Goal: Find specific page/section: Find specific page/section

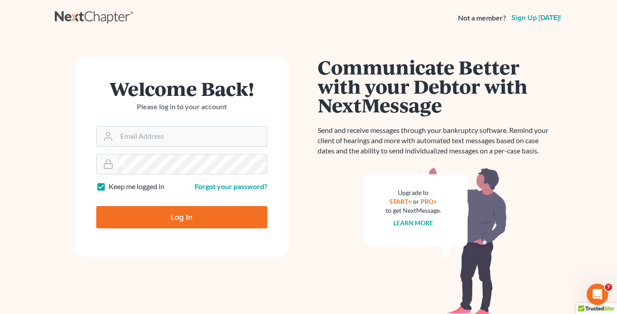
type input "aosvii@gmail.com"
click at [164, 213] on input "Log In" at bounding box center [181, 217] width 171 height 22
type input "Thinking..."
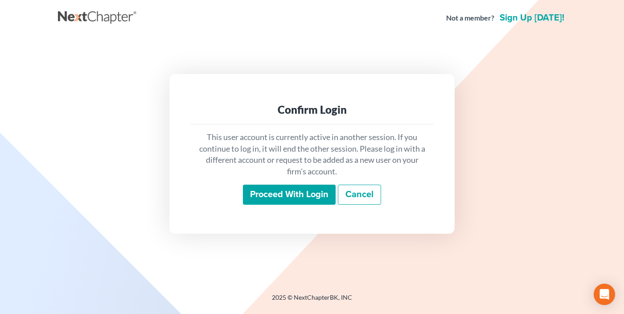
click at [293, 205] on div "Proceed with login Cancel" at bounding box center [312, 194] width 228 height 21
click at [291, 200] on input "Proceed with login" at bounding box center [289, 194] width 93 height 20
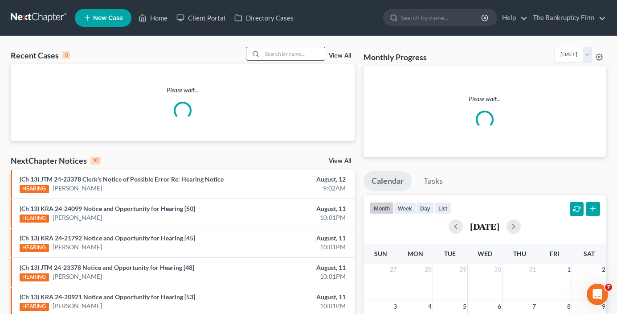
click at [279, 53] on input "search" at bounding box center [293, 53] width 62 height 13
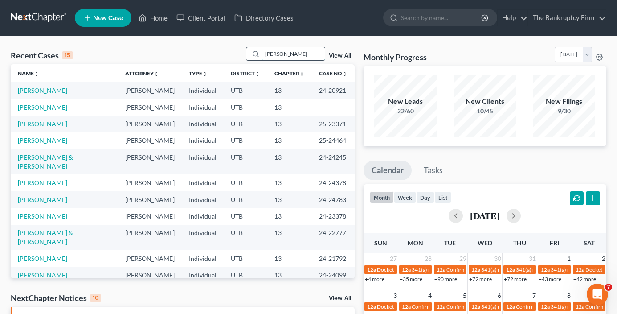
type input "[PERSON_NAME]"
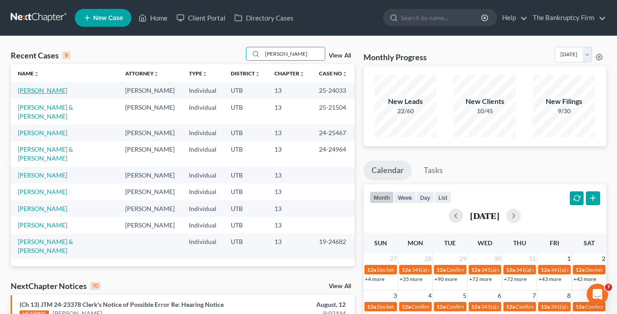
click at [36, 93] on link "[PERSON_NAME]" at bounding box center [42, 90] width 49 height 8
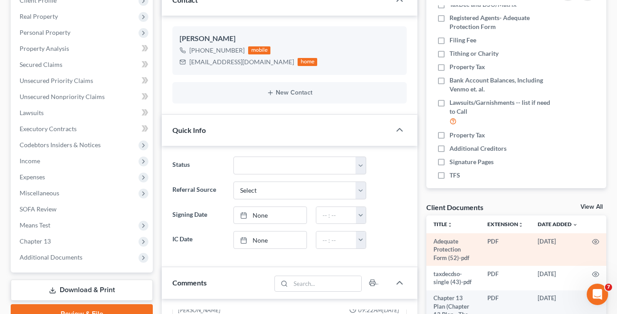
scroll to position [134, 0]
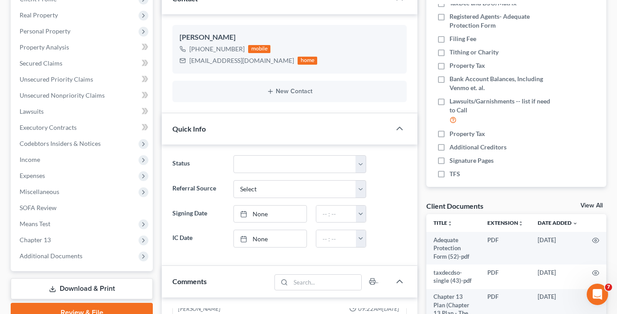
click at [589, 205] on link "View All" at bounding box center [592, 205] width 22 height 6
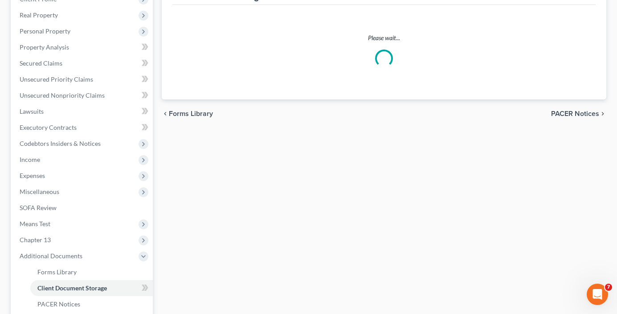
scroll to position [88, 0]
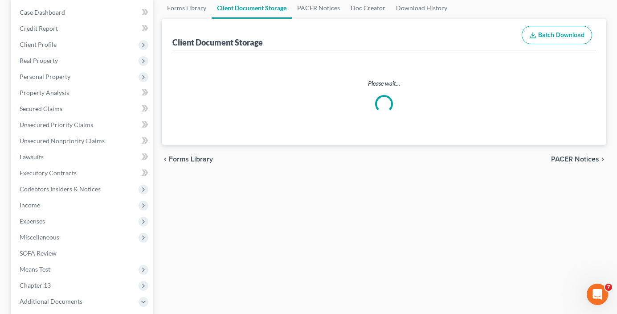
select select "30"
select select "26"
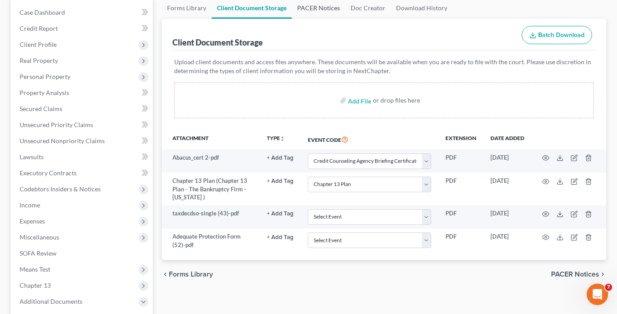
scroll to position [0, 0]
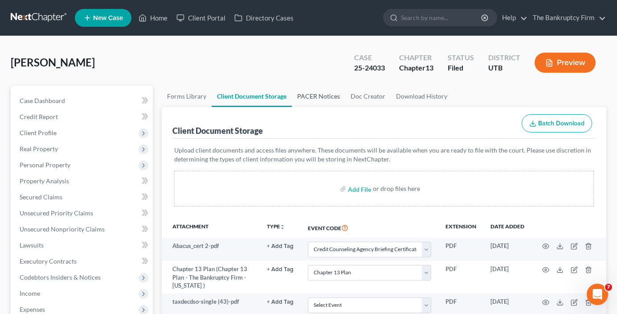
click at [328, 93] on link "PACER Notices" at bounding box center [318, 96] width 53 height 21
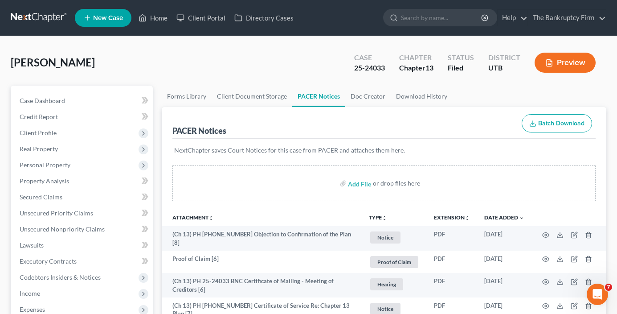
click at [115, 57] on div "[PERSON_NAME] Upgraded Case 25-24033 Chapter Chapter 13 Status [GEOGRAPHIC_DATA…" at bounding box center [309, 66] width 596 height 39
click at [147, 15] on icon at bounding box center [143, 17] width 8 height 11
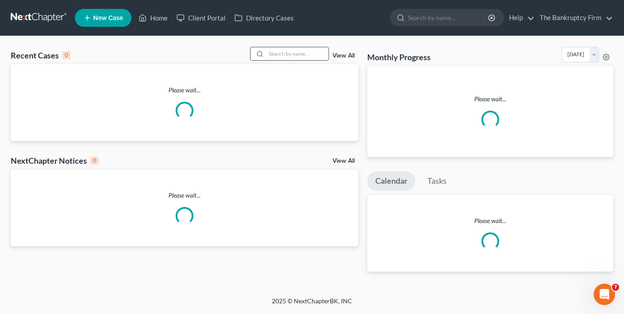
click at [286, 49] on input "search" at bounding box center [297, 53] width 62 height 13
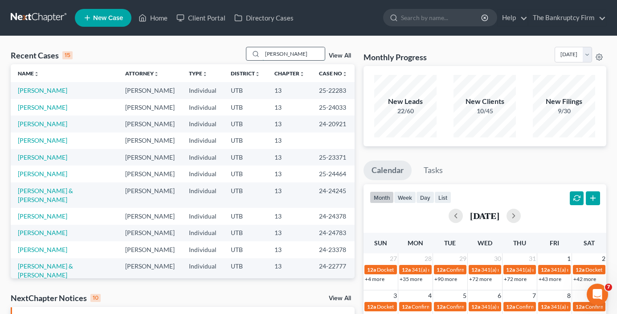
type input "[PERSON_NAME]"
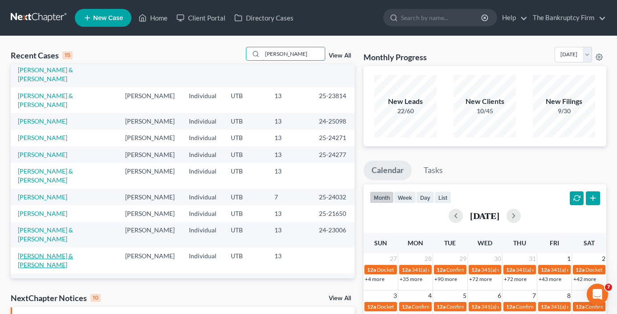
scroll to position [45, 0]
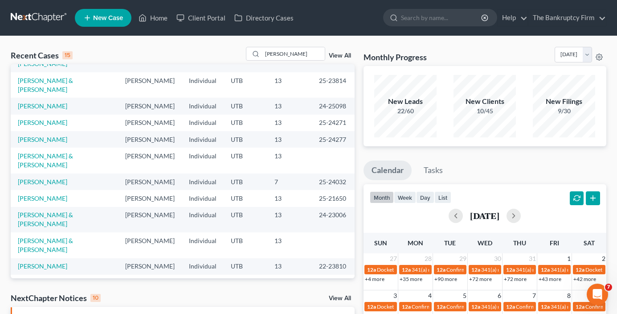
click at [34, 279] on link "[PERSON_NAME]" at bounding box center [42, 283] width 49 height 8
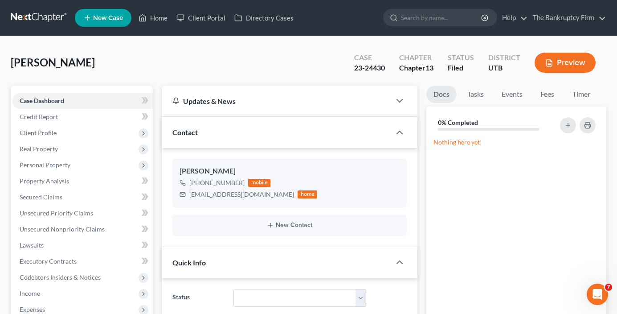
scroll to position [61, 0]
click at [160, 21] on link "Home" at bounding box center [153, 18] width 38 height 16
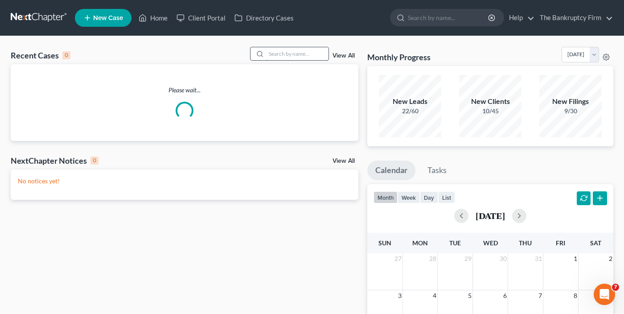
click at [286, 50] on input "search" at bounding box center [297, 53] width 62 height 13
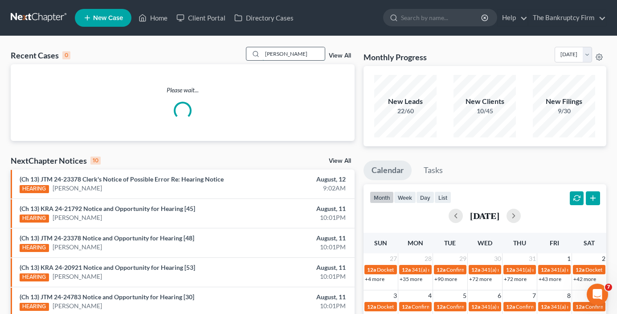
type input "[PERSON_NAME]"
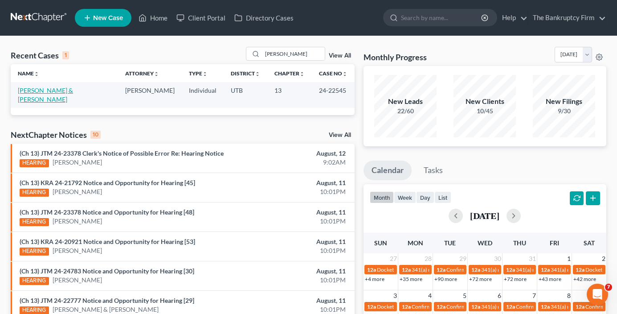
click at [43, 92] on link "[PERSON_NAME] & [PERSON_NAME]" at bounding box center [45, 94] width 55 height 16
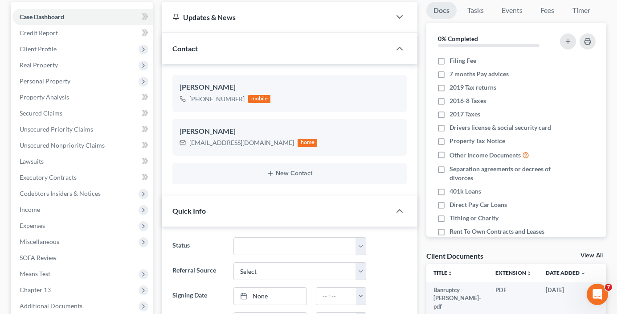
scroll to position [89, 0]
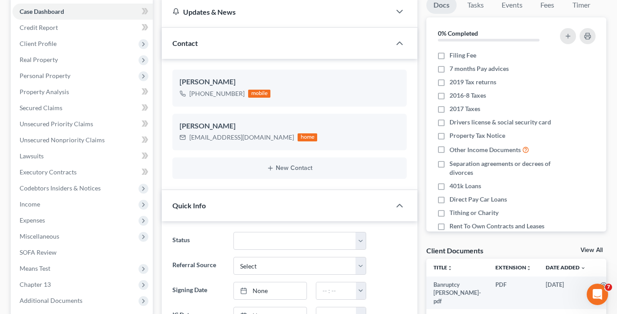
click at [584, 247] on link "View All" at bounding box center [592, 250] width 22 height 6
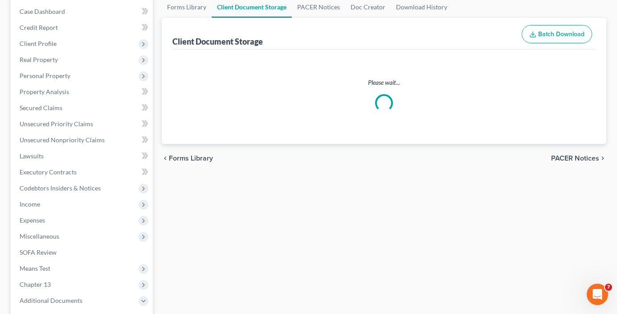
scroll to position [34, 0]
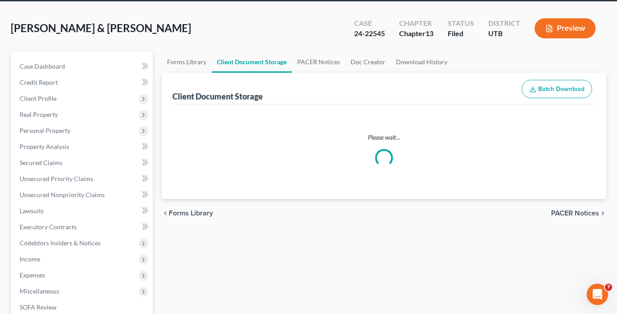
select select "26"
select select "30"
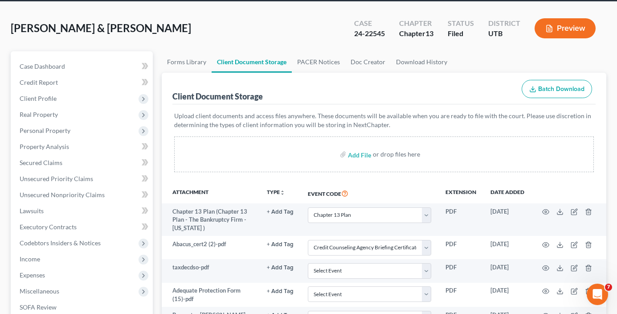
scroll to position [0, 0]
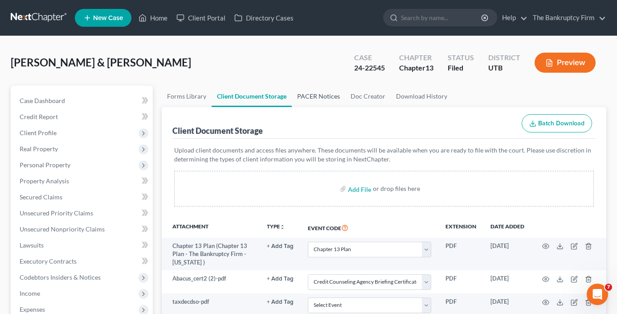
click at [321, 92] on link "PACER Notices" at bounding box center [318, 96] width 53 height 21
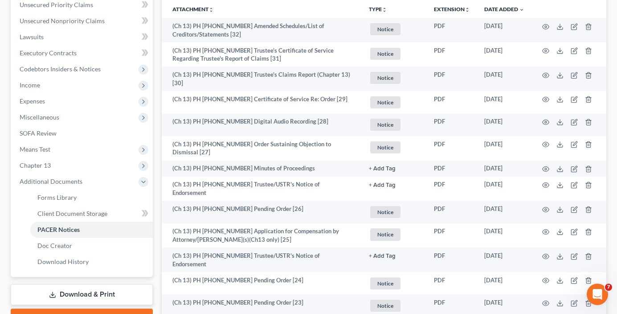
scroll to position [223, 0]
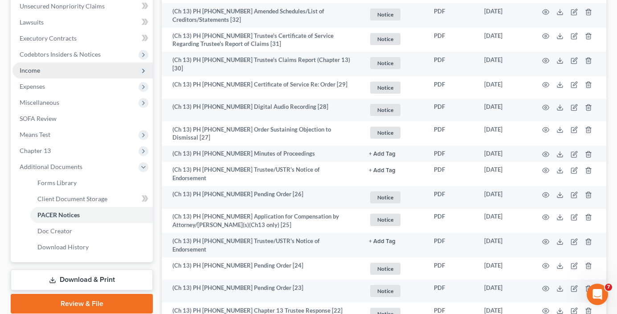
click at [47, 72] on span "Income" at bounding box center [82, 70] width 140 height 16
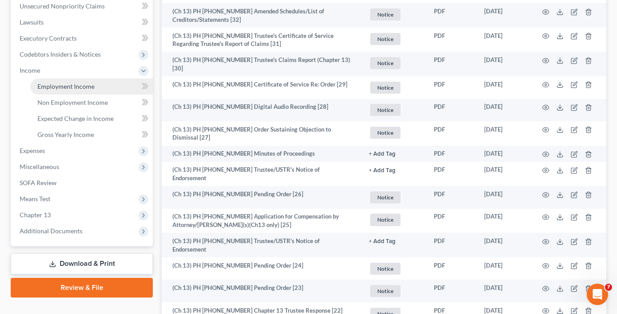
click at [71, 87] on span "Employment Income" at bounding box center [65, 86] width 57 height 8
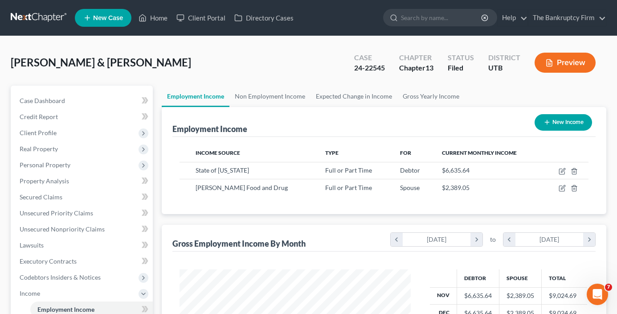
scroll to position [160, 249]
click at [262, 98] on link "Non Employment Income" at bounding box center [269, 96] width 81 height 21
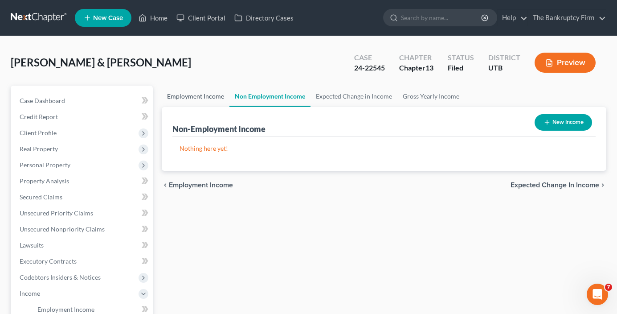
click at [200, 98] on link "Employment Income" at bounding box center [196, 96] width 68 height 21
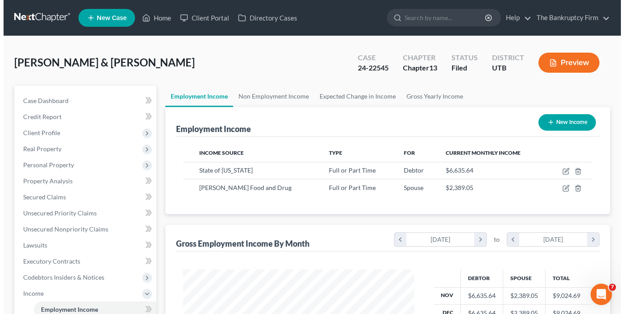
scroll to position [160, 249]
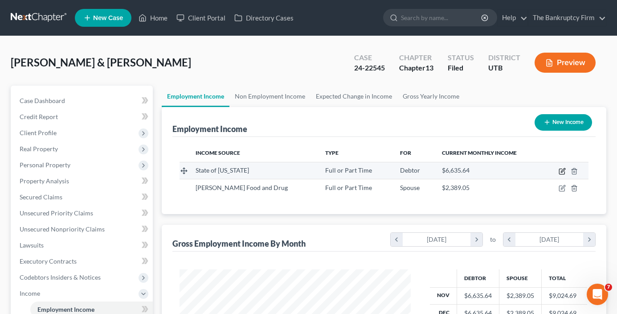
click at [560, 172] on icon "button" at bounding box center [561, 171] width 5 height 5
select select "0"
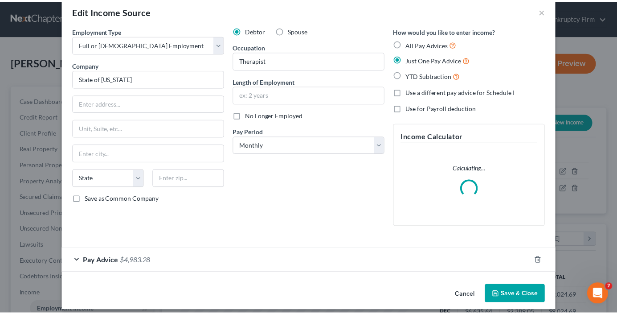
scroll to position [22, 0]
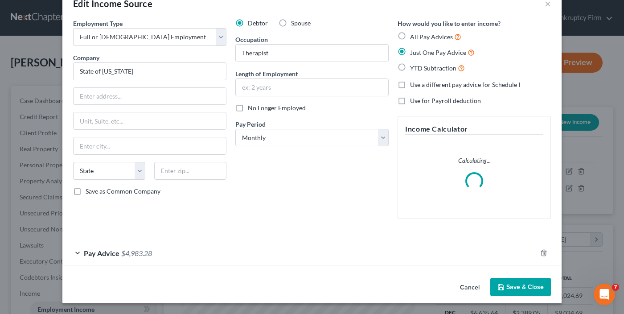
click at [469, 286] on button "Cancel" at bounding box center [470, 287] width 34 height 18
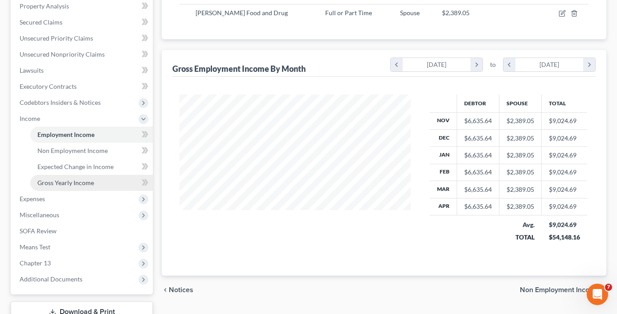
scroll to position [178, 0]
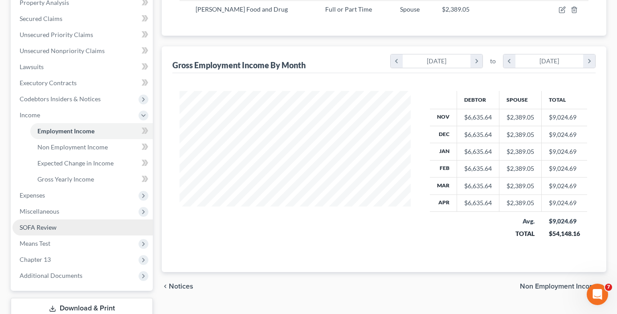
click at [31, 225] on span "SOFA Review" at bounding box center [38, 227] width 37 height 8
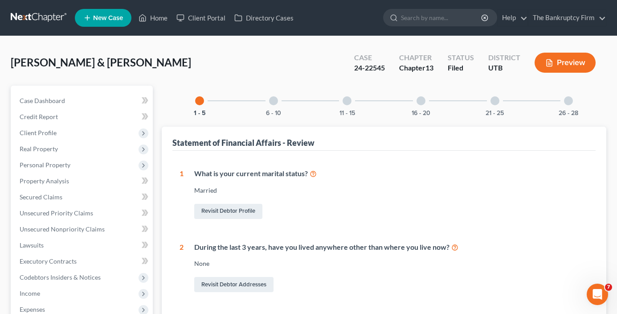
click at [572, 98] on div "26 - 28" at bounding box center [568, 101] width 30 height 30
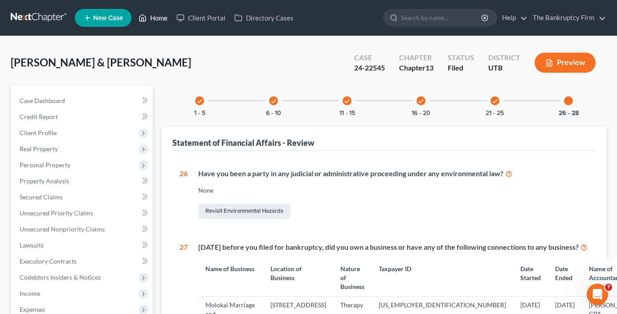
click at [154, 20] on link "Home" at bounding box center [153, 18] width 38 height 16
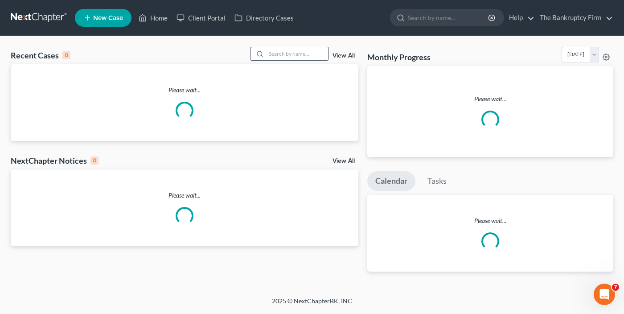
click at [271, 55] on input "search" at bounding box center [297, 53] width 62 height 13
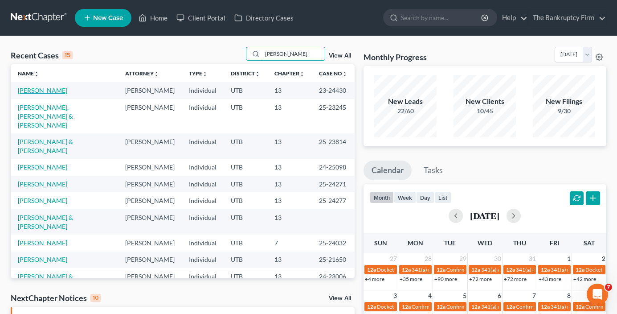
type input "[PERSON_NAME]"
click at [40, 88] on link "[PERSON_NAME]" at bounding box center [42, 90] width 49 height 8
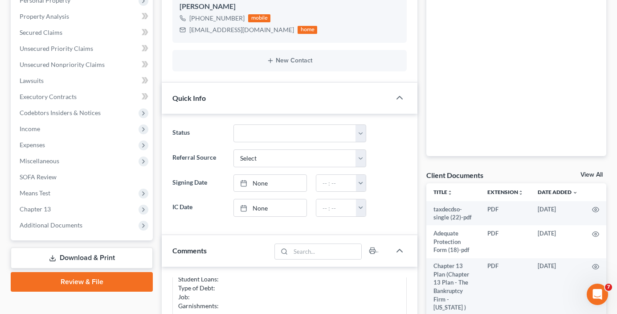
scroll to position [178, 0]
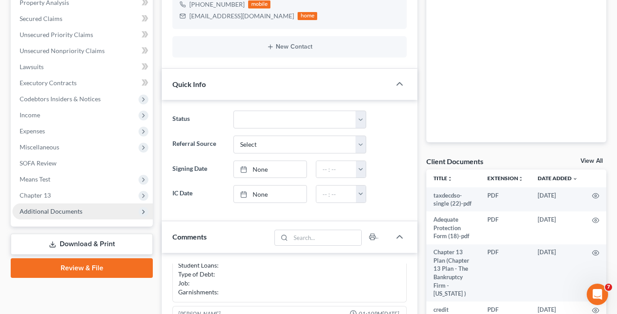
click at [63, 211] on span "Additional Documents" at bounding box center [51, 211] width 63 height 8
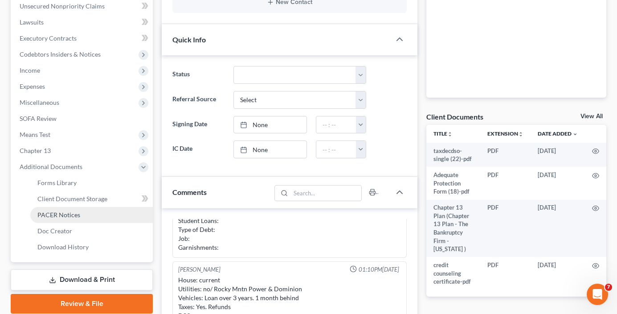
click at [64, 217] on span "PACER Notices" at bounding box center [58, 215] width 43 height 8
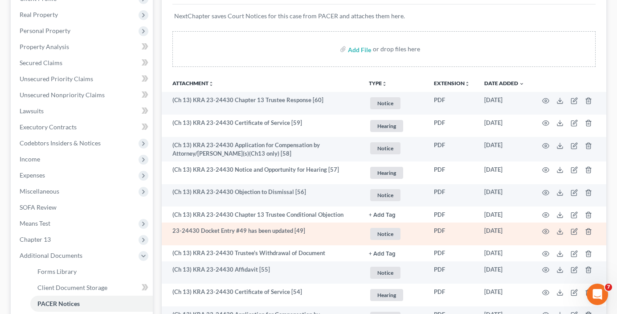
scroll to position [134, 0]
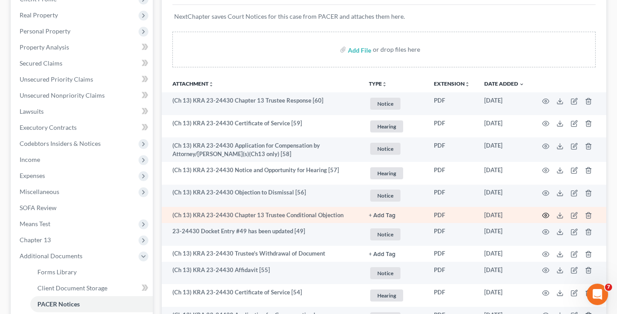
click at [546, 213] on icon "button" at bounding box center [545, 215] width 7 height 7
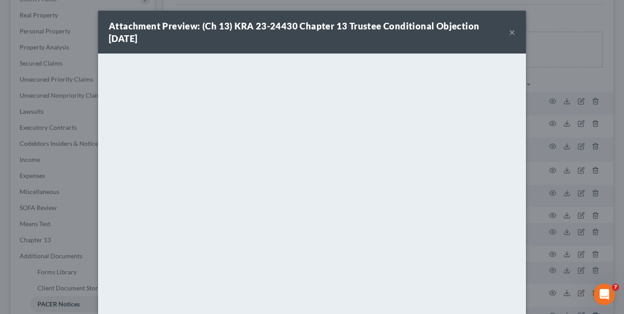
click at [509, 33] on button "×" at bounding box center [512, 32] width 6 height 11
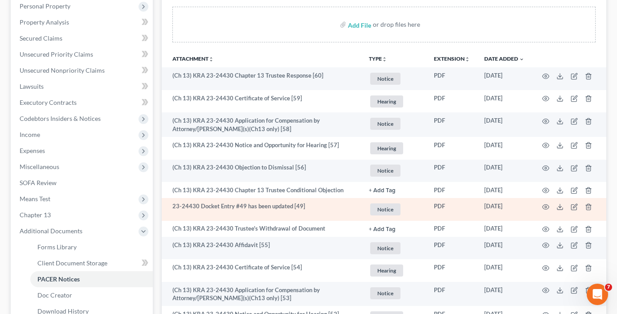
scroll to position [178, 0]
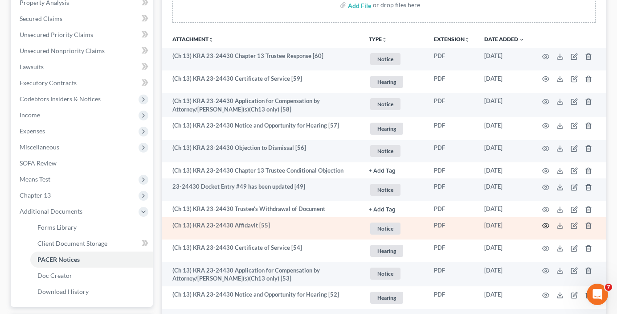
click at [546, 226] on icon "button" at bounding box center [545, 225] width 7 height 7
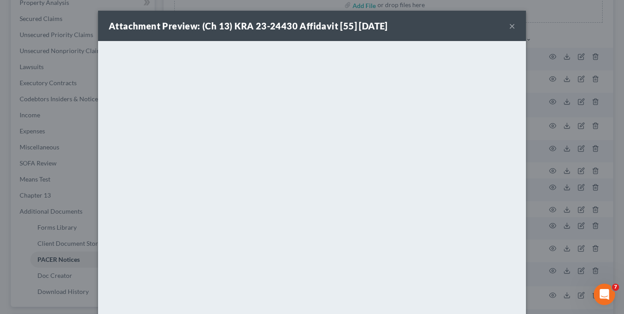
click at [509, 27] on button "×" at bounding box center [512, 25] width 6 height 11
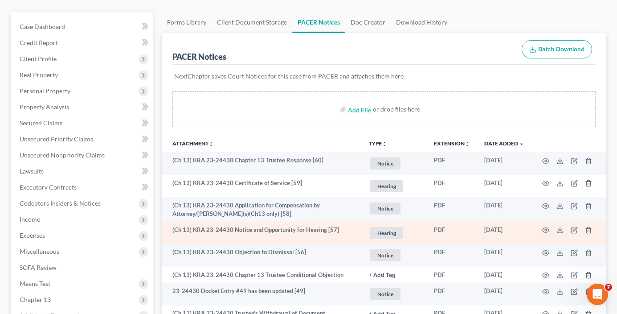
scroll to position [89, 0]
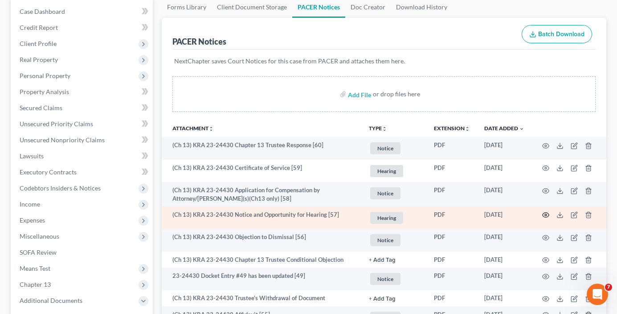
click at [546, 217] on icon "button" at bounding box center [545, 214] width 7 height 7
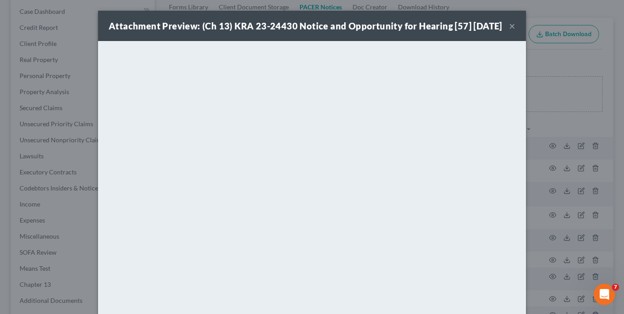
click at [510, 31] on button "×" at bounding box center [512, 25] width 6 height 11
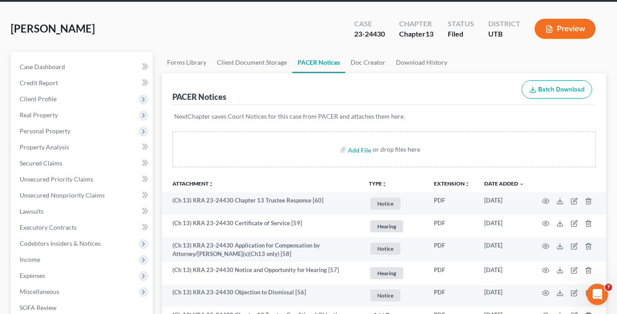
scroll to position [0, 0]
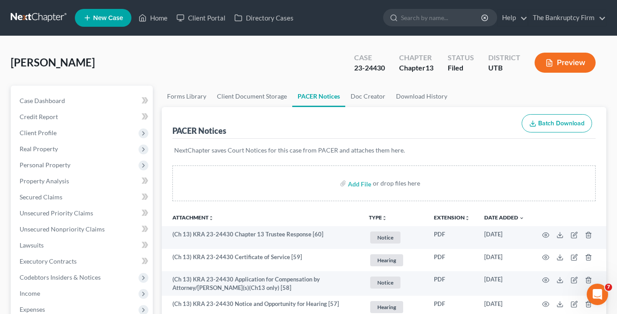
click at [158, 8] on ul "New Case Home Client Portal Directory Cases - No Result - See all results Or Pr…" at bounding box center [341, 17] width 532 height 23
click at [157, 16] on link "Home" at bounding box center [153, 18] width 38 height 16
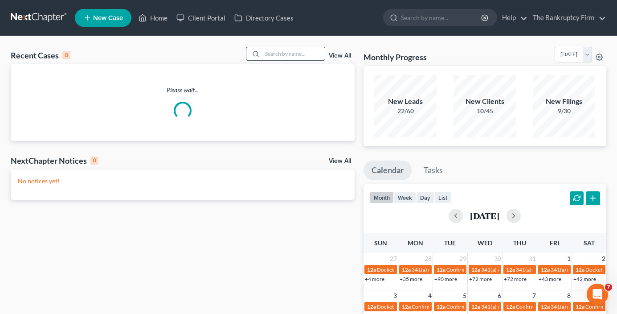
click at [278, 53] on input "search" at bounding box center [293, 53] width 62 height 13
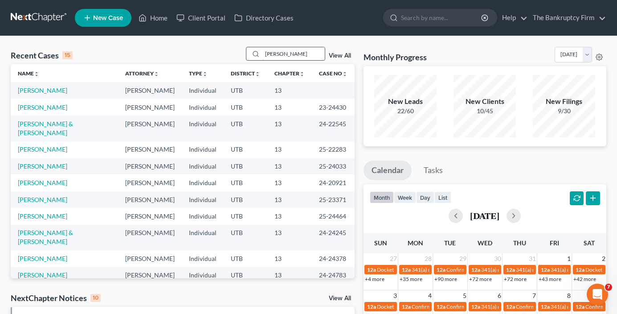
type input "[PERSON_NAME]"
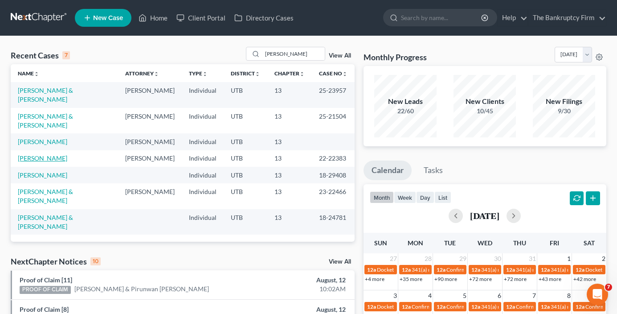
click at [50, 162] on link "[PERSON_NAME]" at bounding box center [42, 158] width 49 height 8
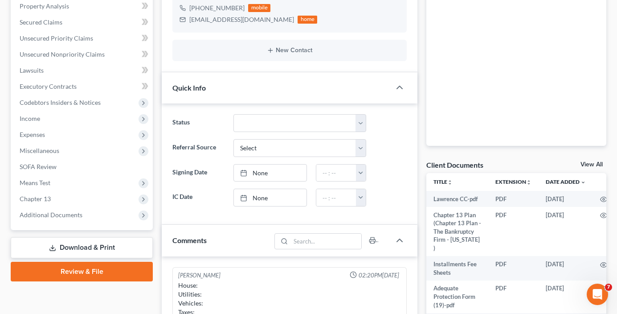
scroll to position [178, 0]
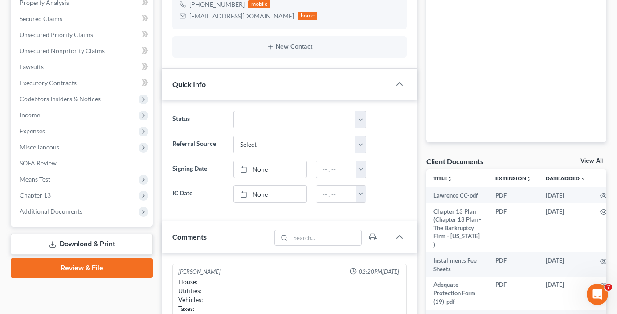
click at [586, 161] on link "View All" at bounding box center [592, 161] width 22 height 6
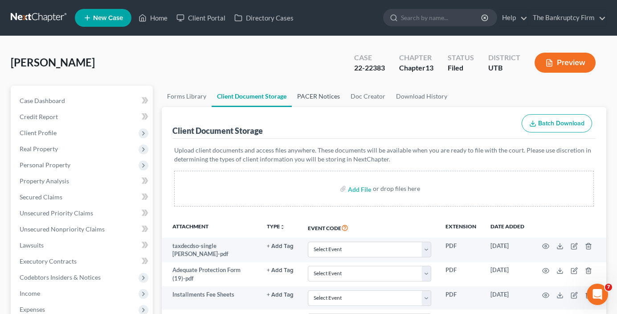
click at [310, 95] on link "PACER Notices" at bounding box center [318, 96] width 53 height 21
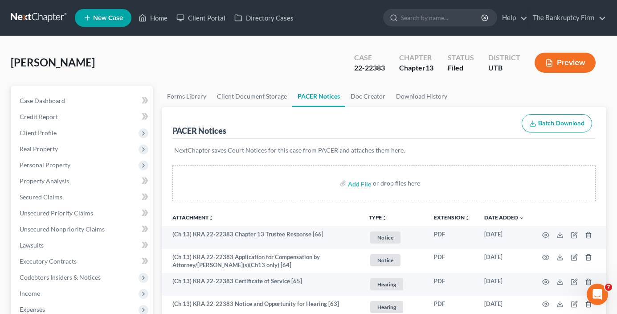
click at [161, 85] on div "[PERSON_NAME] Upgraded Case 22-22383 Chapter Chapter 13 Status [GEOGRAPHIC_DATA…" at bounding box center [309, 66] width 596 height 39
click at [157, 20] on link "Home" at bounding box center [153, 18] width 38 height 16
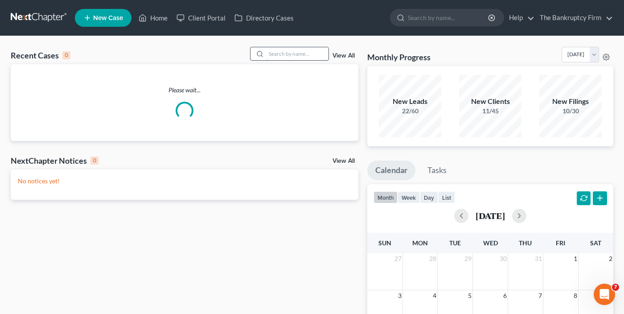
click at [294, 50] on input "search" at bounding box center [297, 53] width 62 height 13
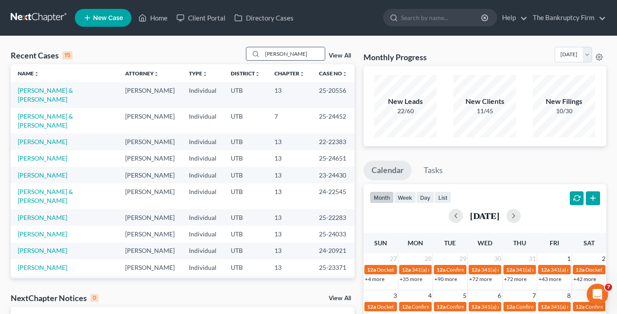
type input "[PERSON_NAME]"
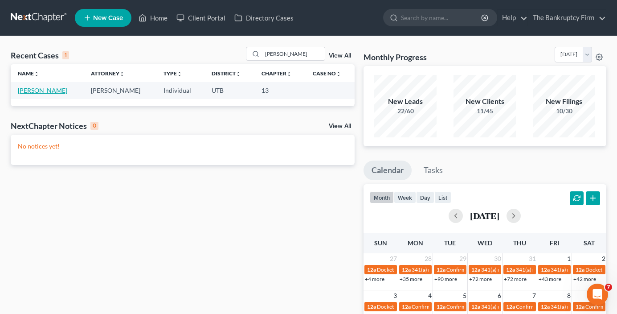
click at [45, 92] on link "[PERSON_NAME]" at bounding box center [42, 90] width 49 height 8
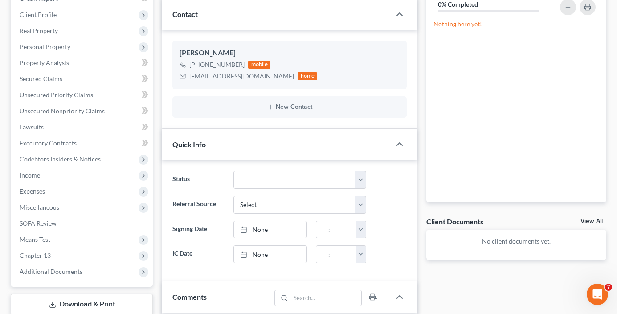
scroll to position [134, 0]
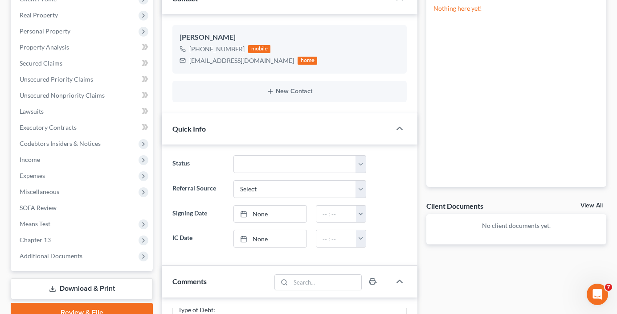
click at [592, 203] on link "View All" at bounding box center [592, 205] width 22 height 6
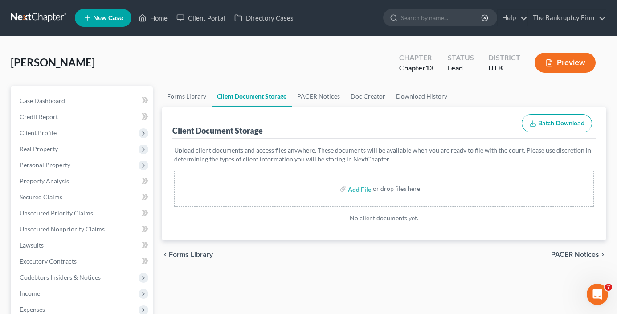
click at [153, 65] on div "[PERSON_NAME] Upgraded Chapter Chapter 13 Status Lead District UTB Preview" at bounding box center [309, 66] width 596 height 39
click at [156, 21] on link "Home" at bounding box center [153, 18] width 38 height 16
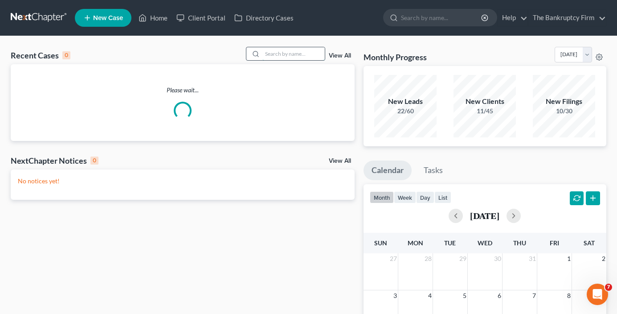
click at [291, 53] on input "search" at bounding box center [293, 53] width 62 height 13
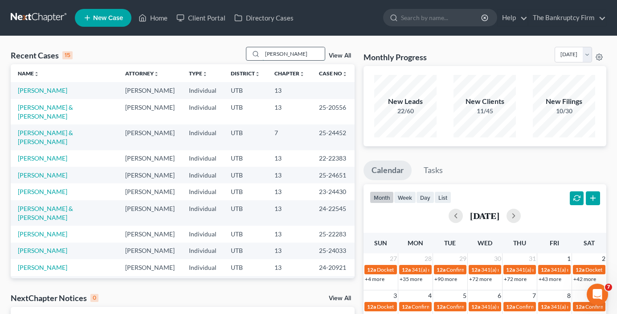
type input "[PERSON_NAME]"
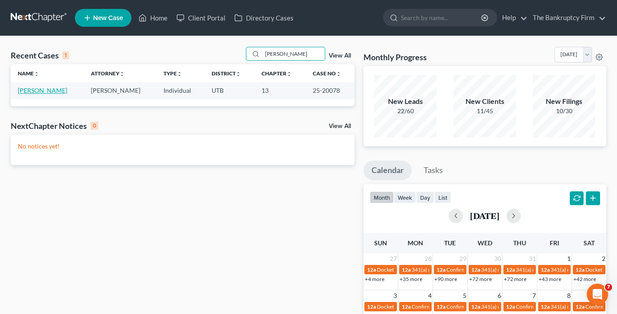
click at [37, 89] on link "[PERSON_NAME]" at bounding box center [42, 90] width 49 height 8
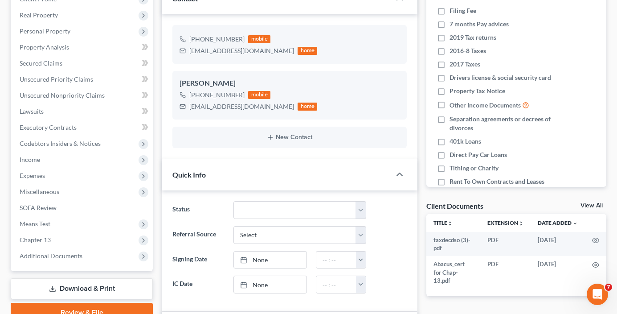
scroll to position [97, 0]
click at [592, 204] on link "View All" at bounding box center [592, 205] width 22 height 6
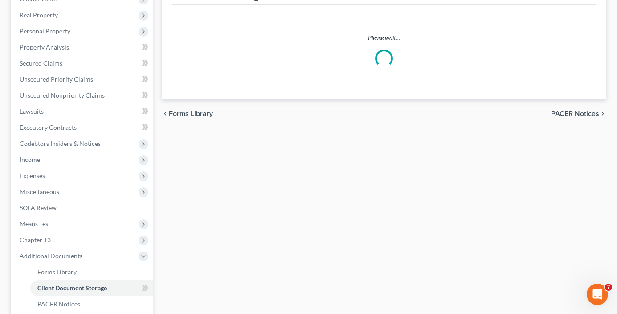
scroll to position [88, 0]
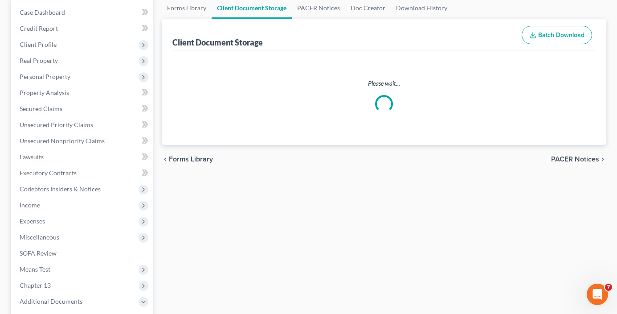
select select "30"
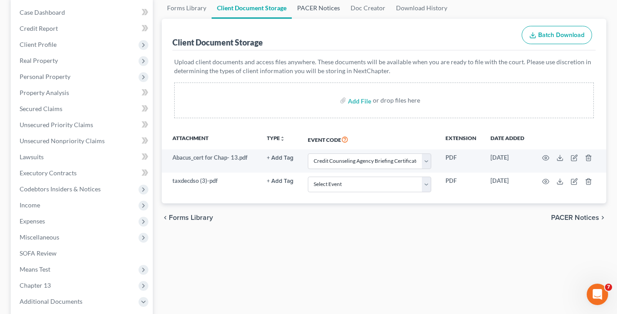
scroll to position [0, 0]
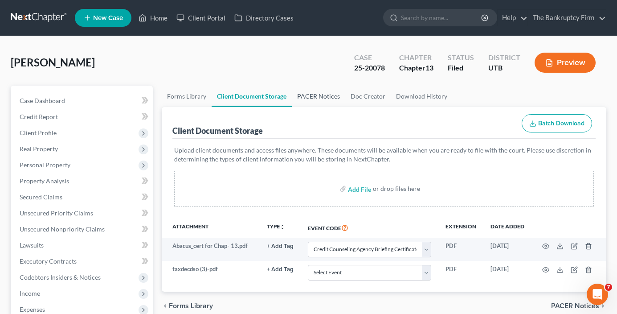
click at [324, 98] on link "PACER Notices" at bounding box center [318, 96] width 53 height 21
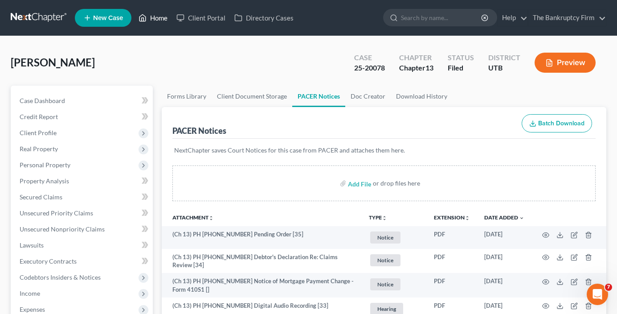
click at [158, 18] on link "Home" at bounding box center [153, 18] width 38 height 16
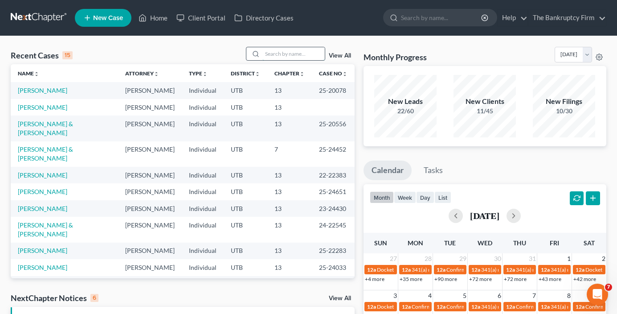
click at [272, 53] on input "search" at bounding box center [293, 53] width 62 height 13
type input "hatch"
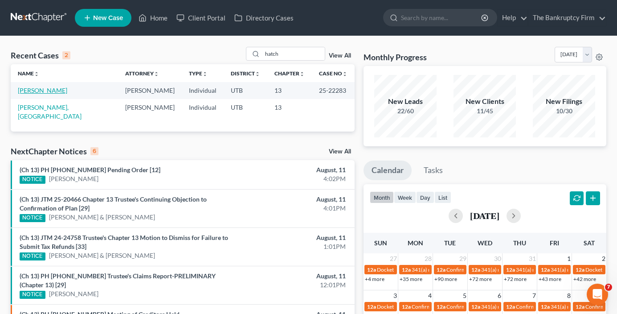
click at [43, 91] on link "[PERSON_NAME]" at bounding box center [42, 90] width 49 height 8
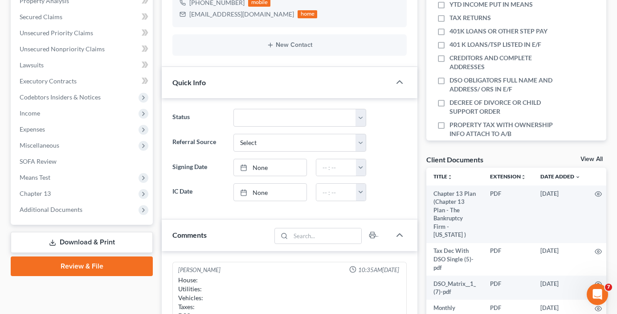
scroll to position [223, 0]
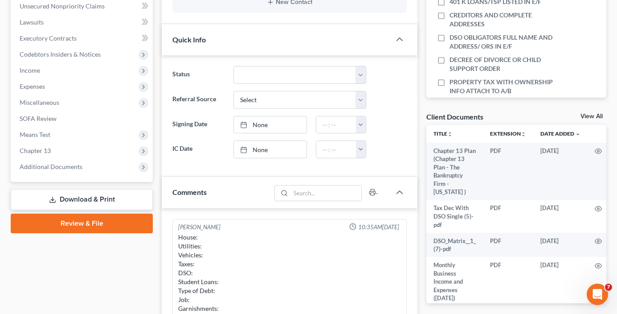
click at [127, 259] on div "Case Dashboard Payments Invoices Payments Payments Credit Report Client Profile" at bounding box center [81, 208] width 151 height 691
